Goal: Information Seeking & Learning: Learn about a topic

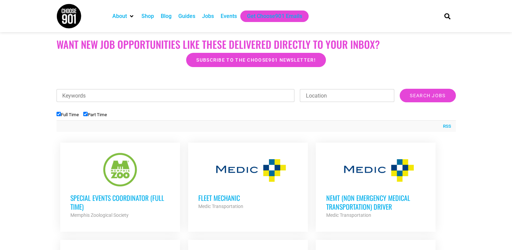
scroll to position [203, 0]
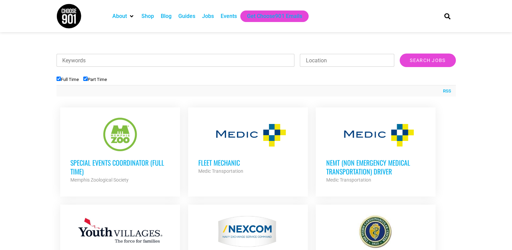
click at [374, 139] on div at bounding box center [376, 134] width 100 height 34
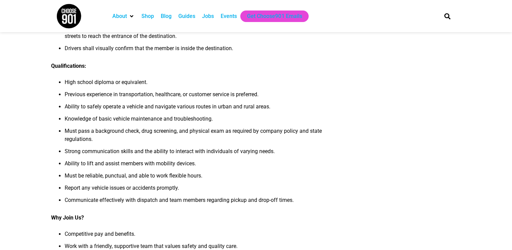
scroll to position [474, 0]
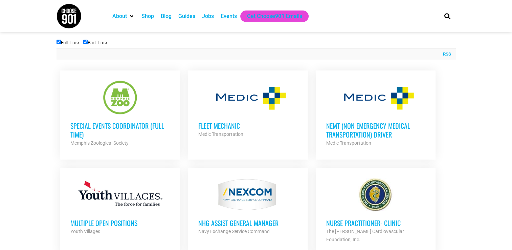
scroll to position [338, 0]
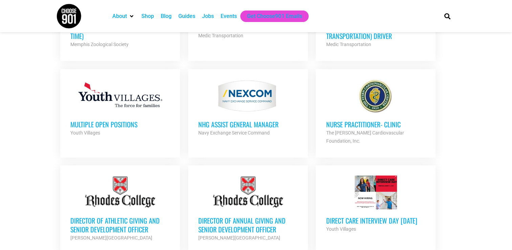
click at [137, 91] on div at bounding box center [120, 96] width 100 height 34
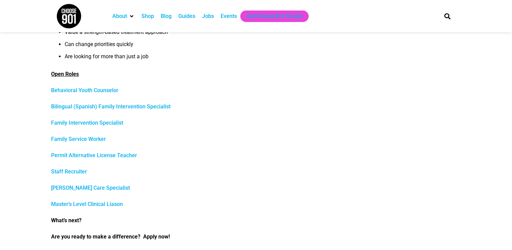
scroll to position [271, 0]
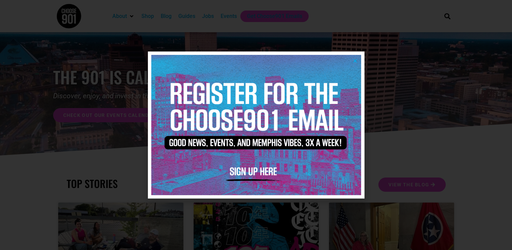
click at [356, 59] on icon "Close" at bounding box center [355, 60] width 5 height 5
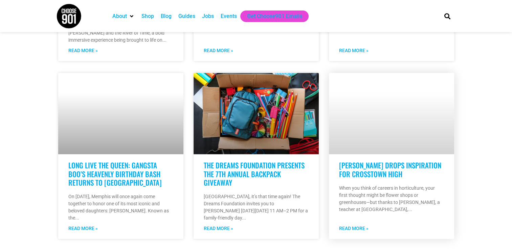
scroll to position [508, 0]
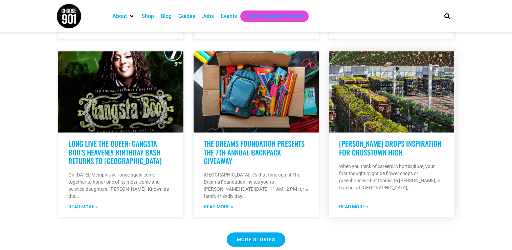
click at [398, 149] on link "[PERSON_NAME] Drops Inspiration for Crosstown High" at bounding box center [390, 147] width 102 height 19
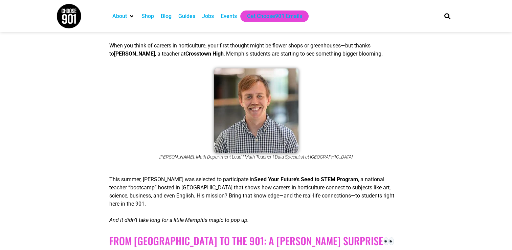
scroll to position [169, 0]
